Goal: Register for event/course

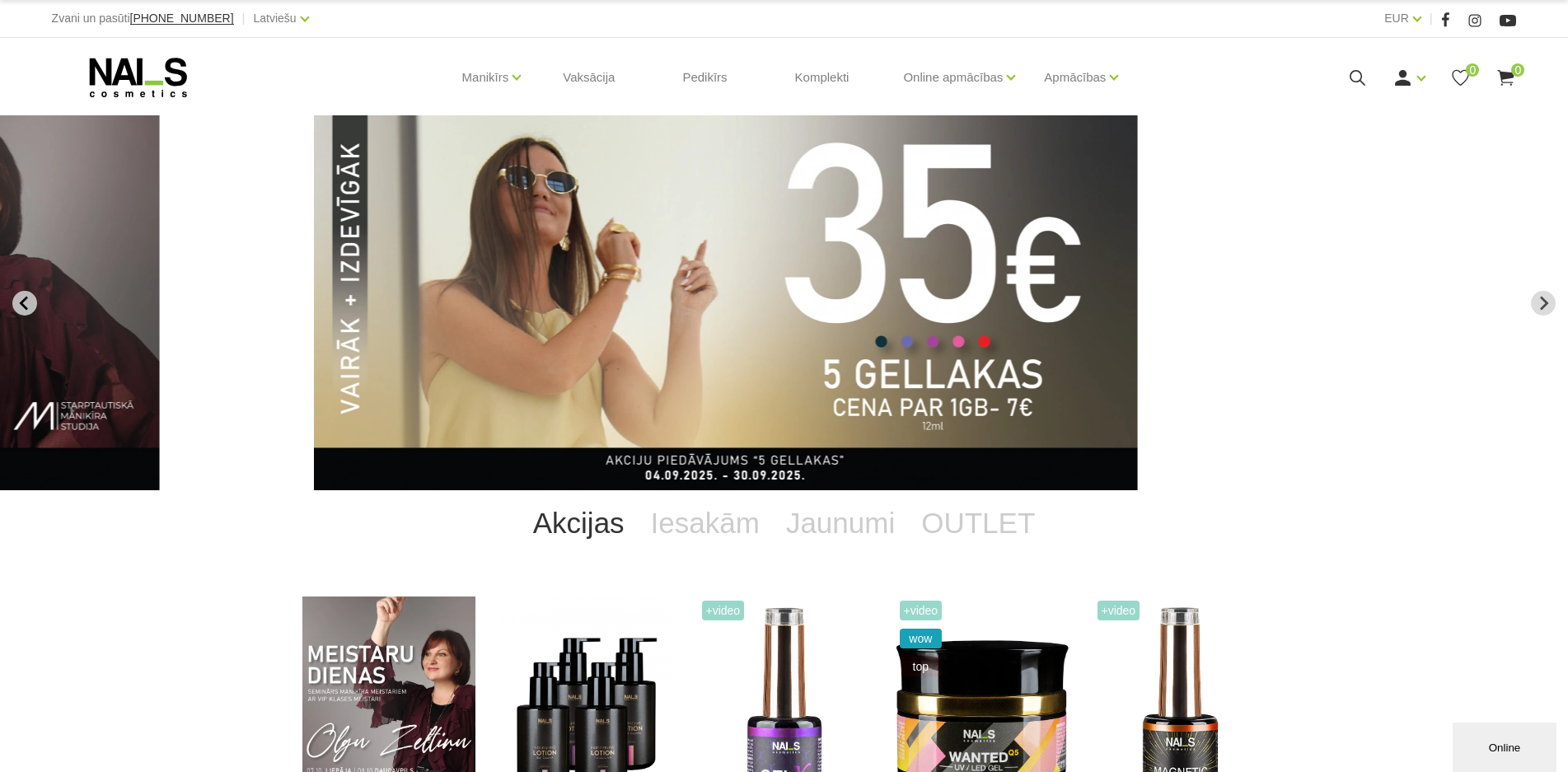
click at [20, 297] on icon "Go to last slide" at bounding box center [25, 303] width 15 height 15
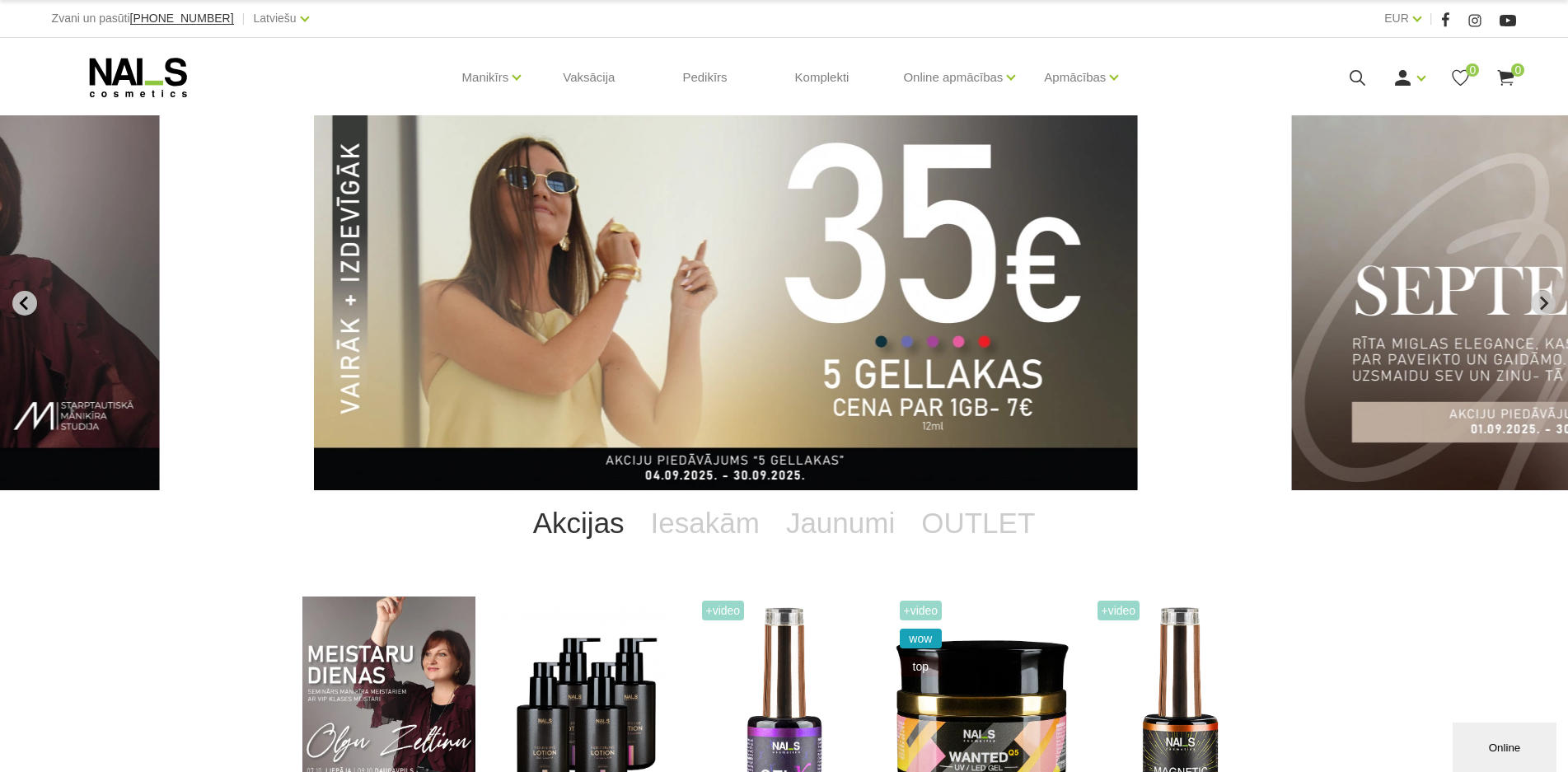
click at [30, 305] on icon "Go to last slide" at bounding box center [25, 303] width 15 height 15
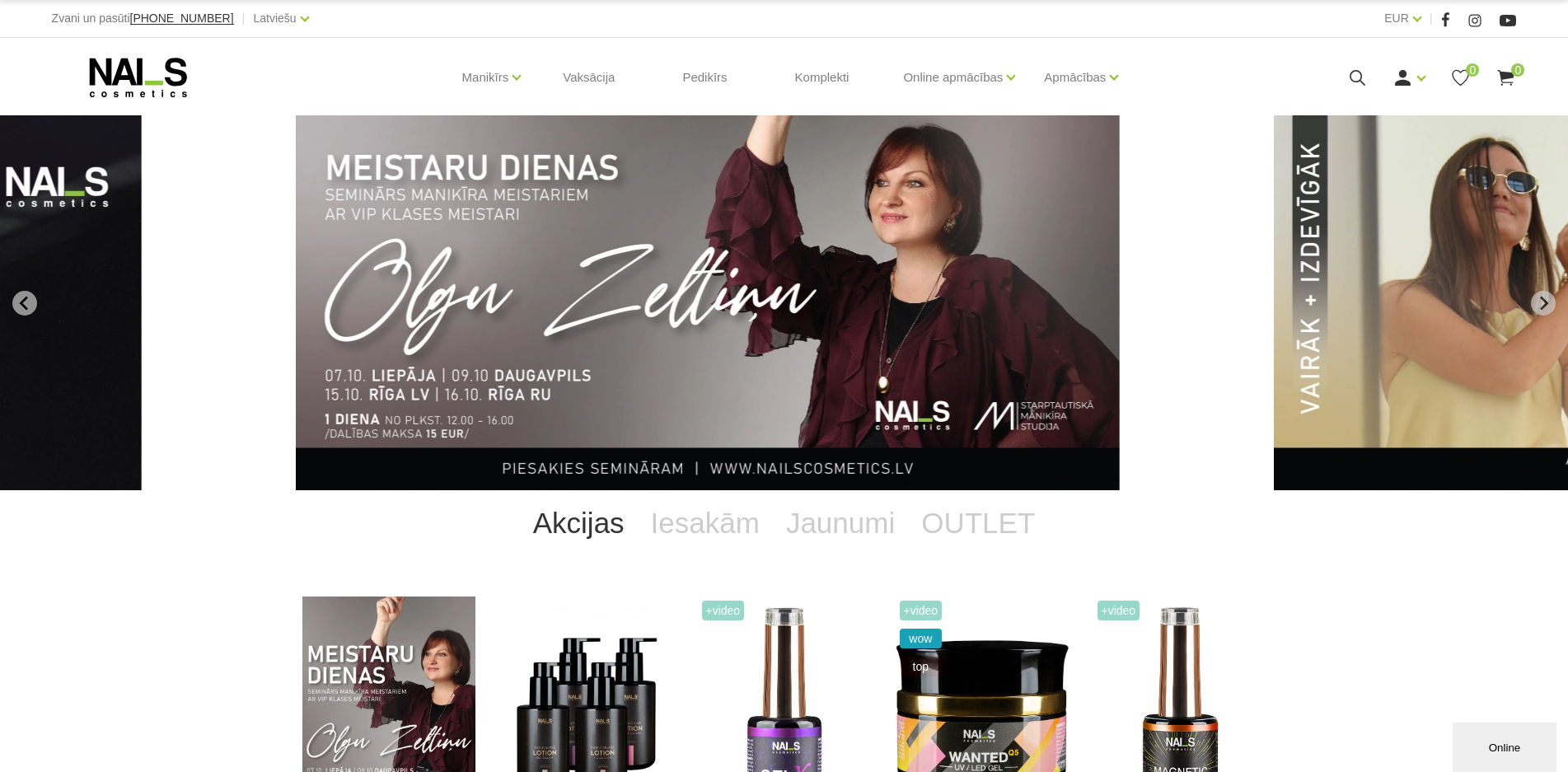
click at [673, 340] on img "1 of 13" at bounding box center [708, 303] width 824 height 375
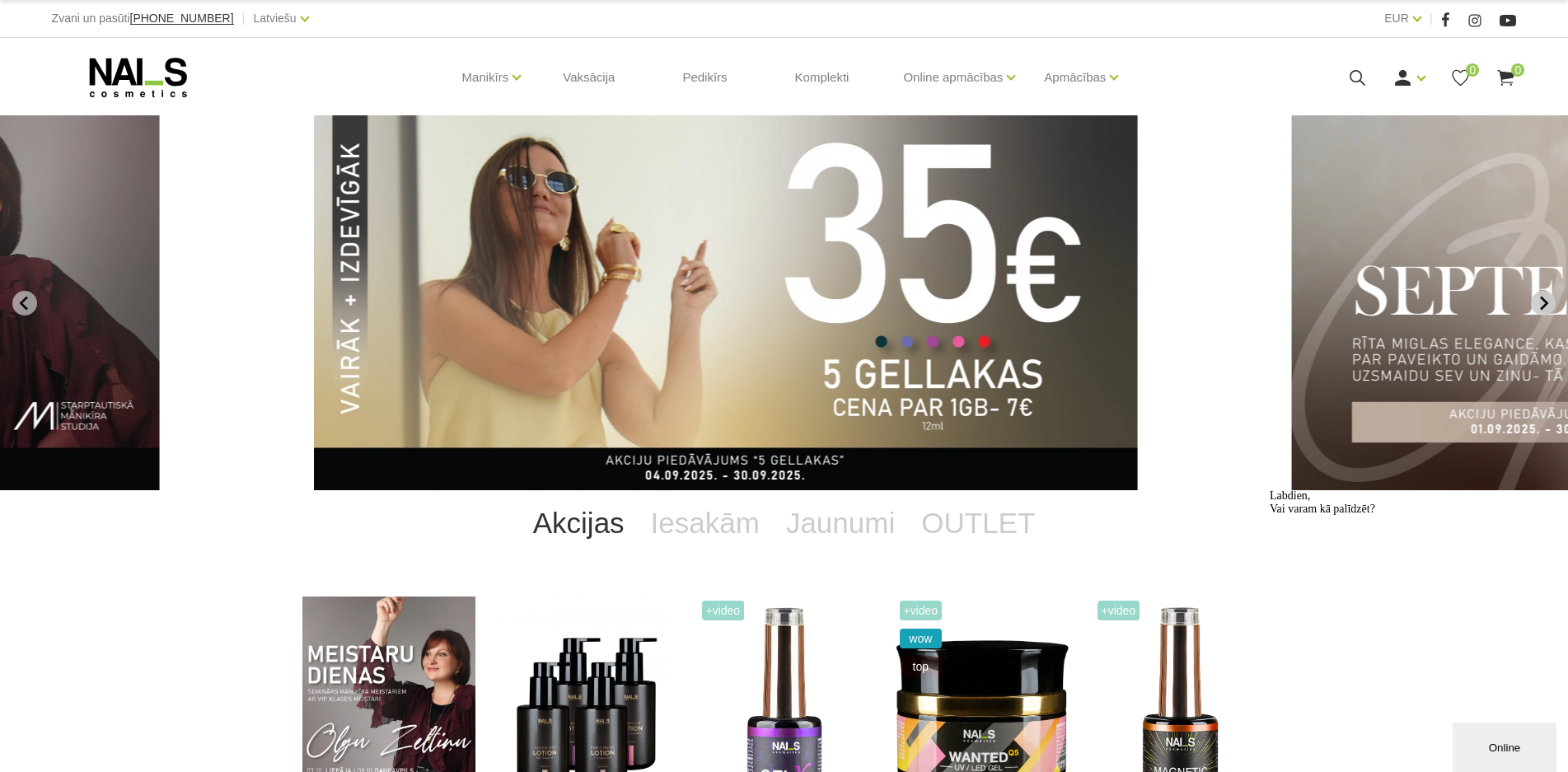
click at [1541, 303] on icon "Next slide" at bounding box center [1543, 303] width 15 height 15
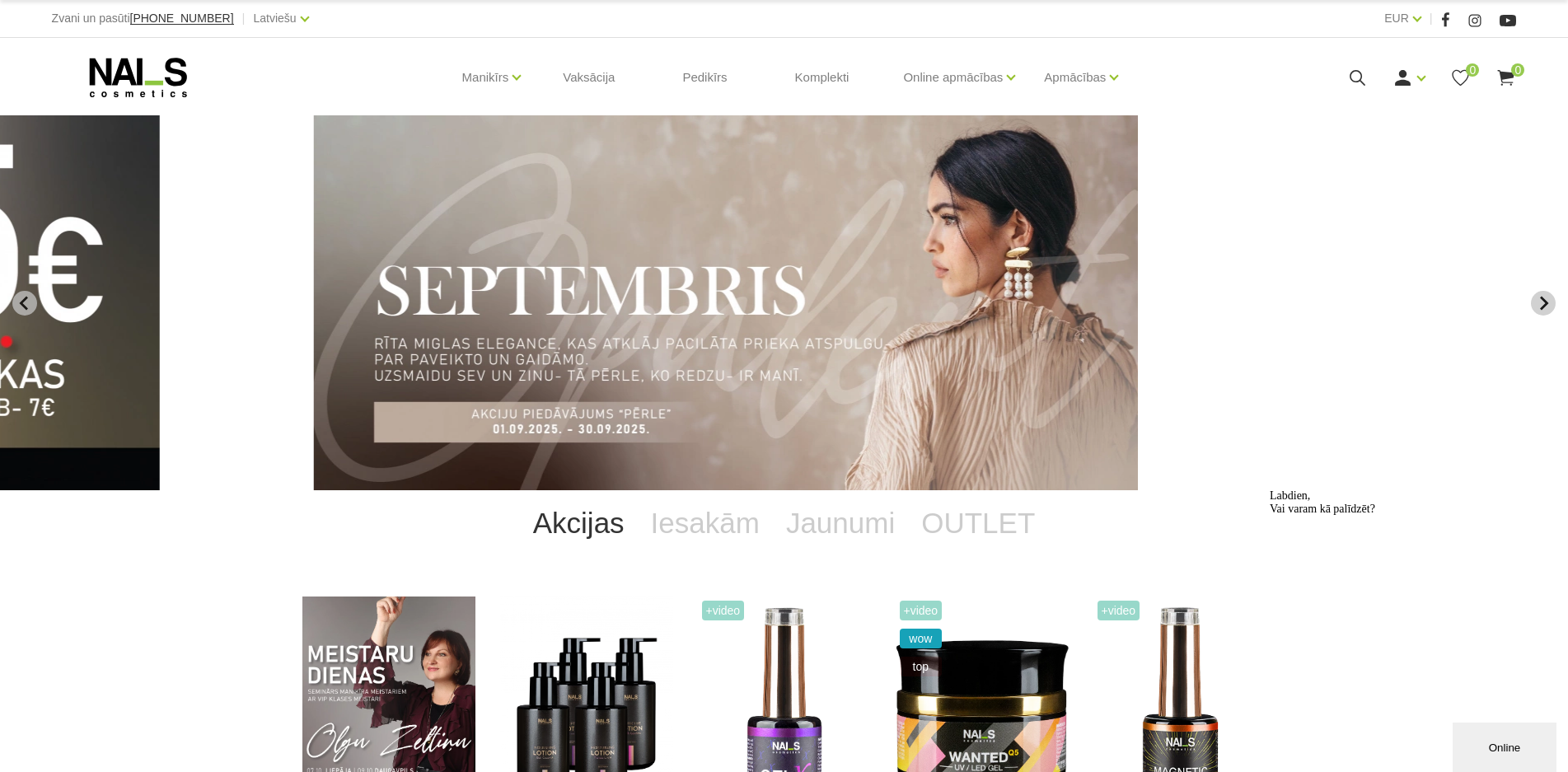
click at [1541, 303] on icon "Next slide" at bounding box center [1543, 303] width 15 height 15
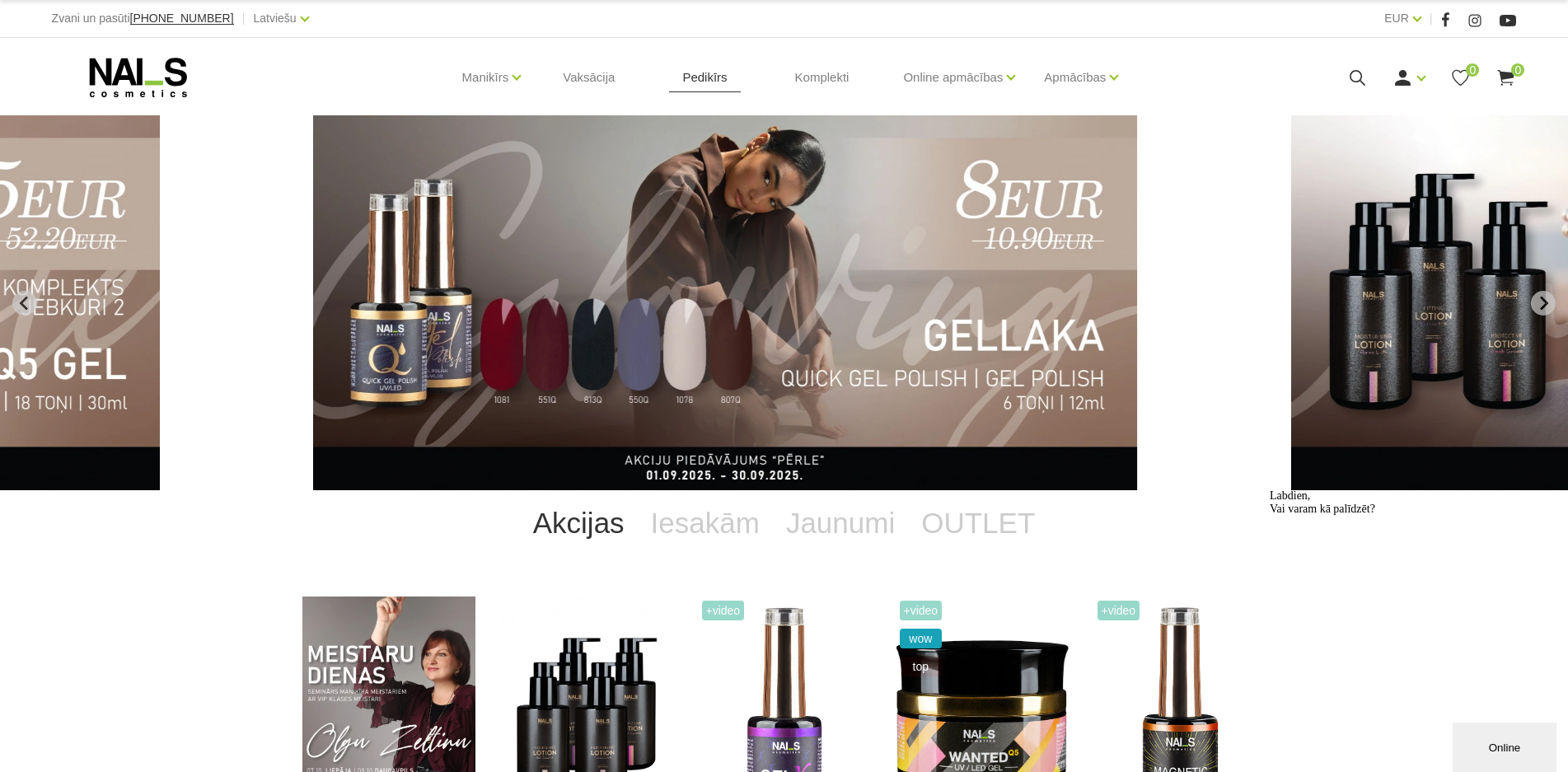
click at [706, 82] on link "Pedikīrs" at bounding box center [704, 78] width 71 height 79
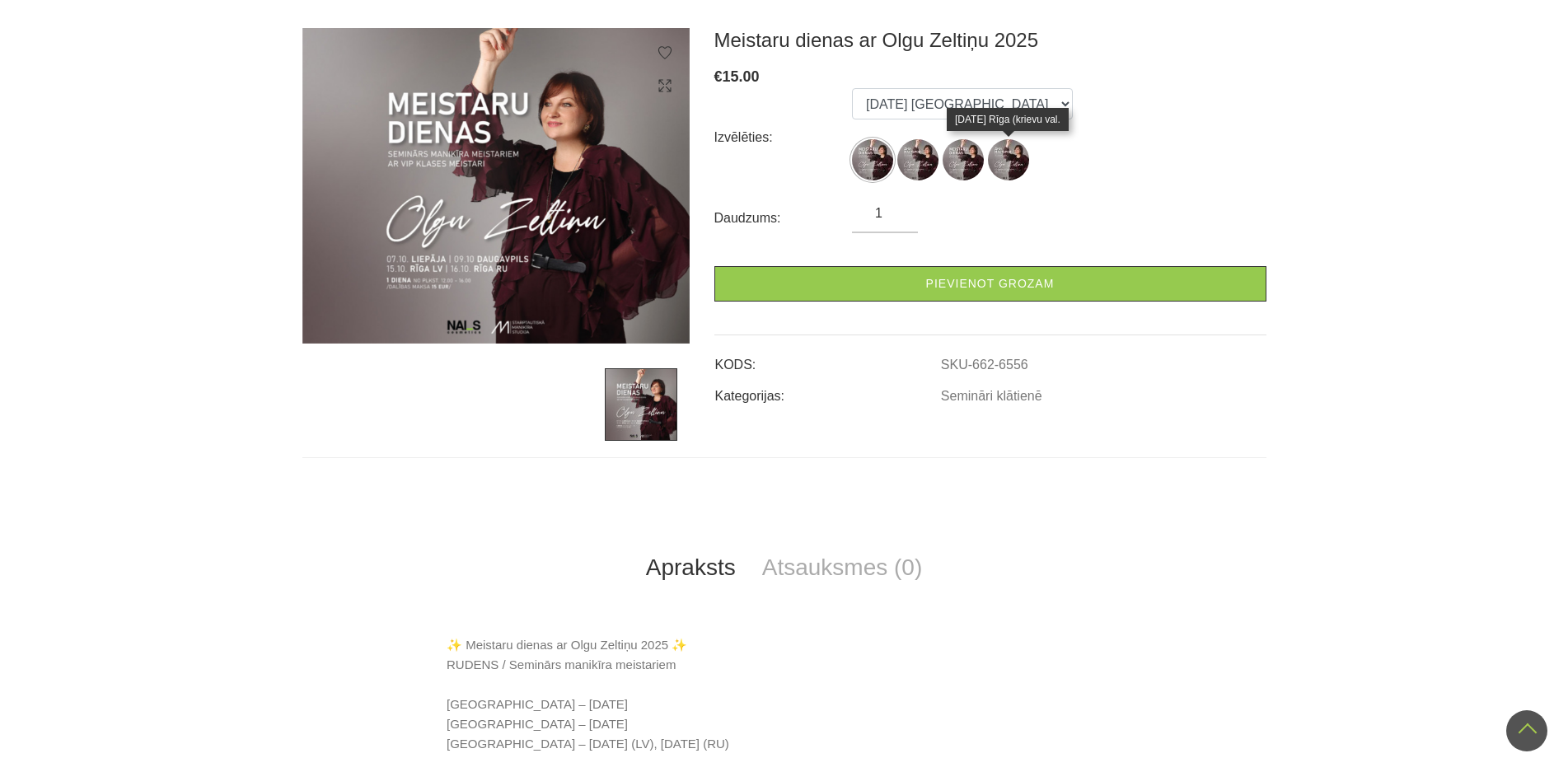
scroll to position [78, 0]
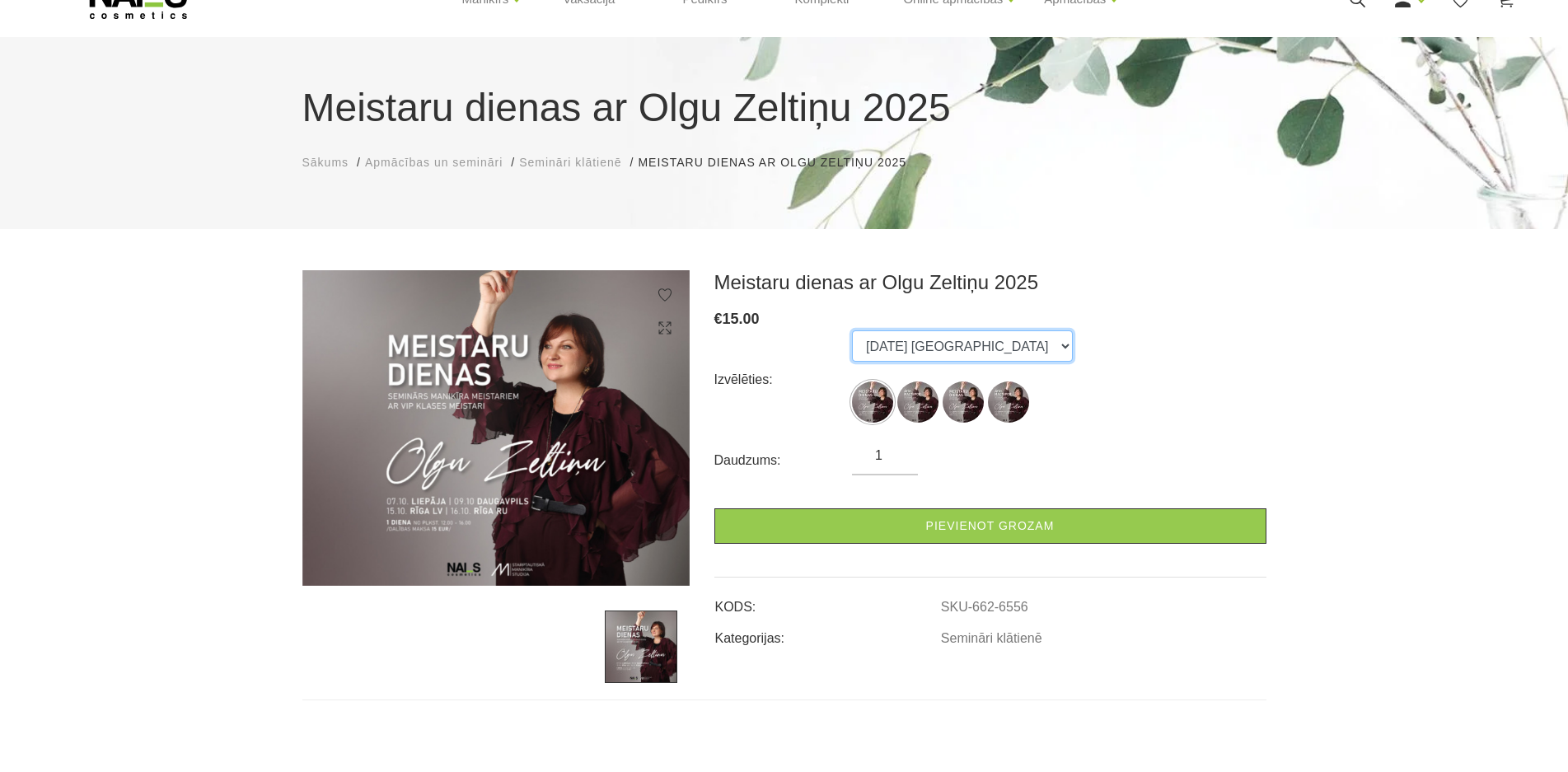
click at [1036, 348] on select "07.10.25 Liepāja 09.10.25 Daugavpils 15.10.25 Rīga (latviešu val. 16.10.25 Rīga…" at bounding box center [962, 346] width 221 height 31
click at [1165, 370] on div "Izvēlēties: 07.10.25 Liepāja 09.10.25 Daugavpils 15.10.25 Rīga (latviešu val. 1…" at bounding box center [991, 380] width 553 height 99
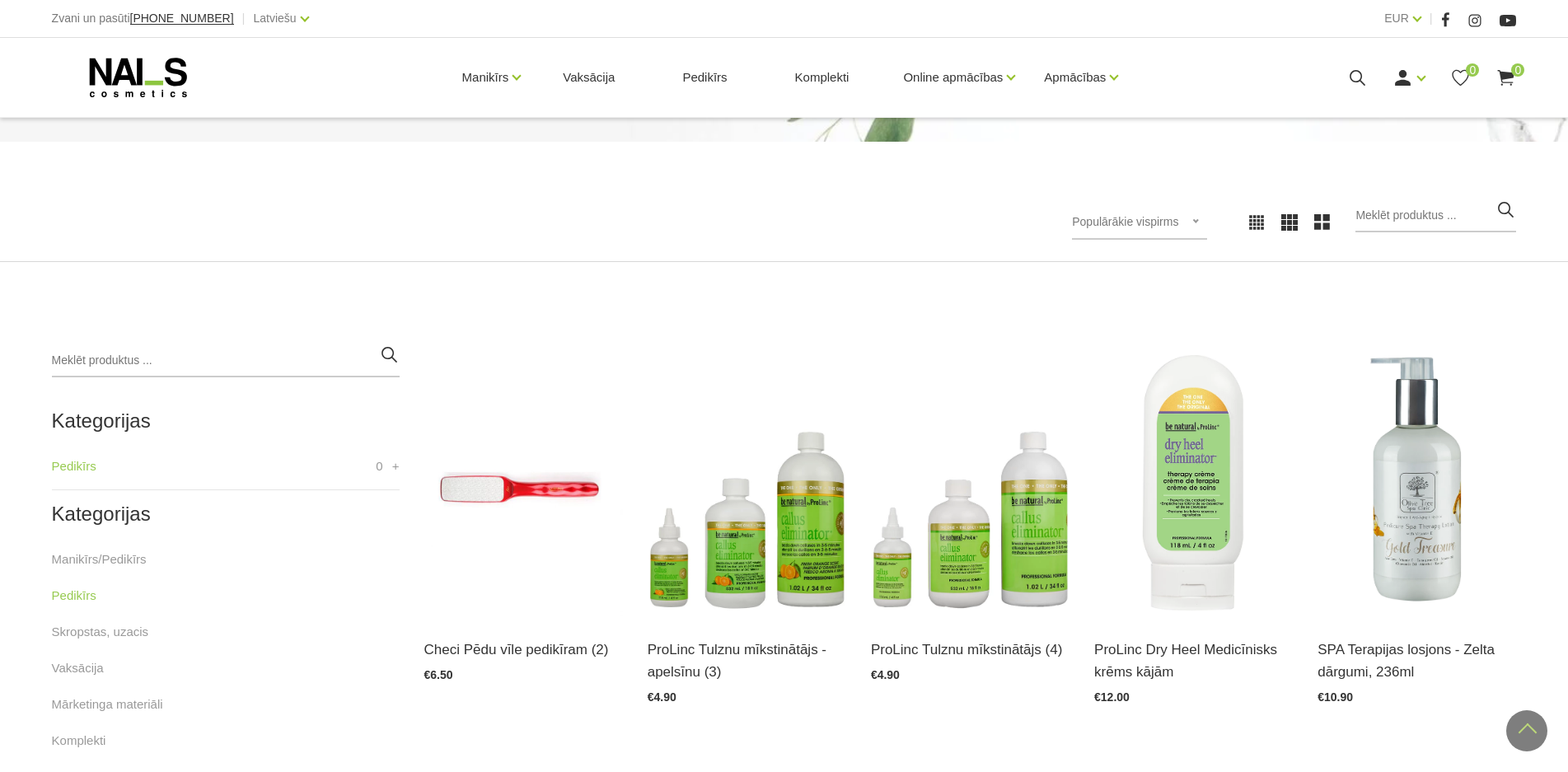
scroll to position [164, 0]
click at [1103, 151] on link "Apmācības" at bounding box center [1100, 144] width 62 height 18
